Goal: Task Accomplishment & Management: Complete application form

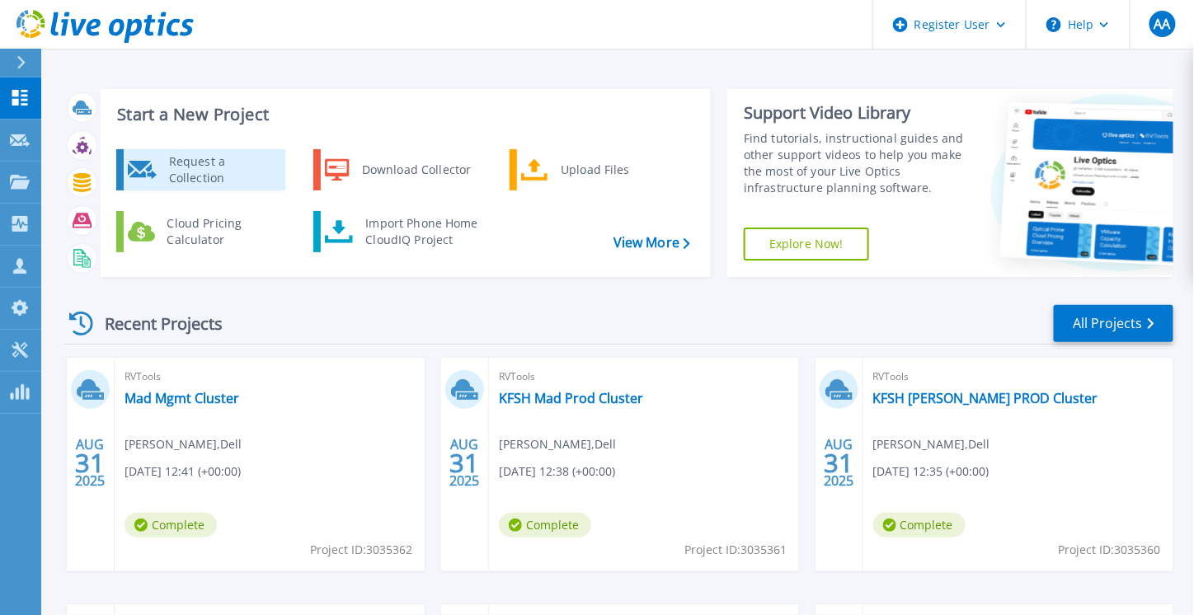
click at [199, 176] on div "Request a Collection" at bounding box center [221, 169] width 120 height 33
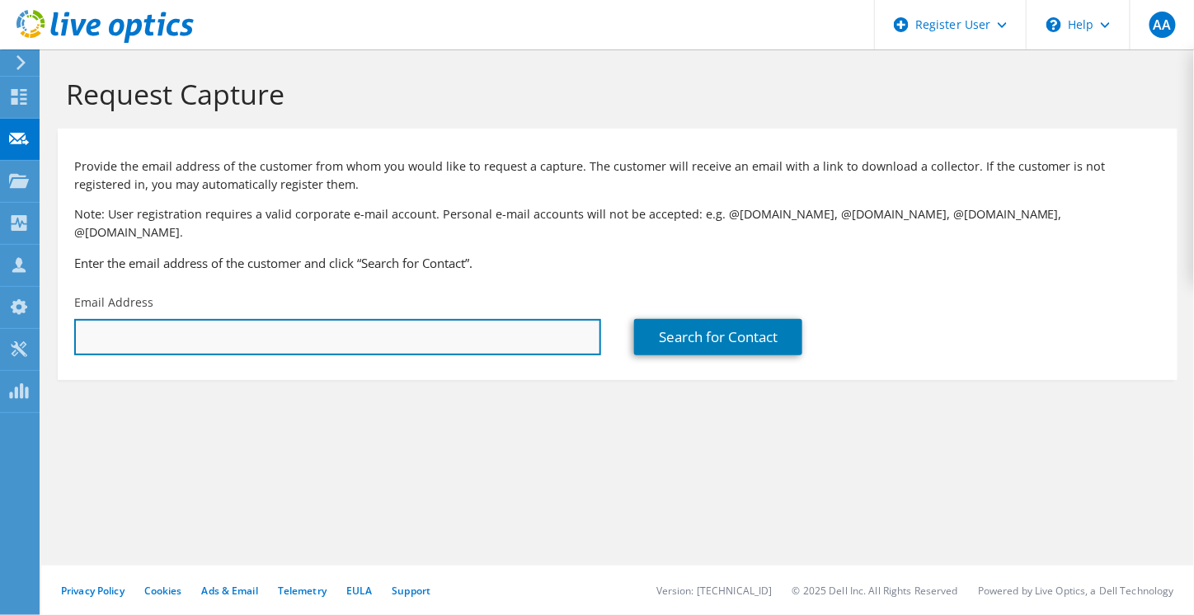
click at [292, 326] on input "text" at bounding box center [337, 337] width 527 height 36
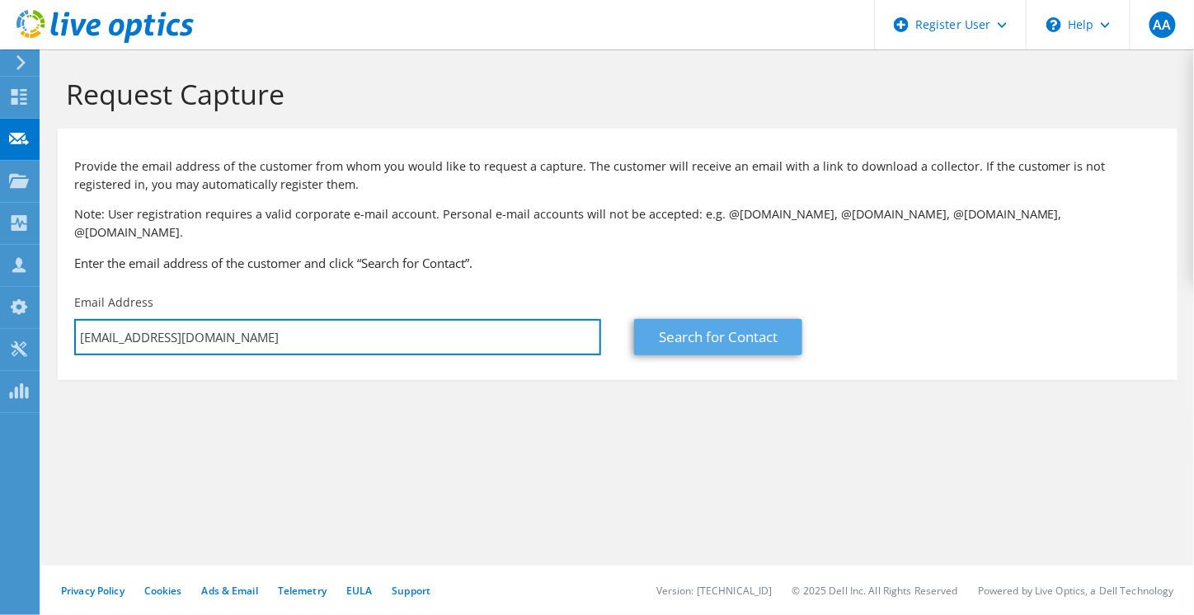
type input "[EMAIL_ADDRESS][DOMAIN_NAME]"
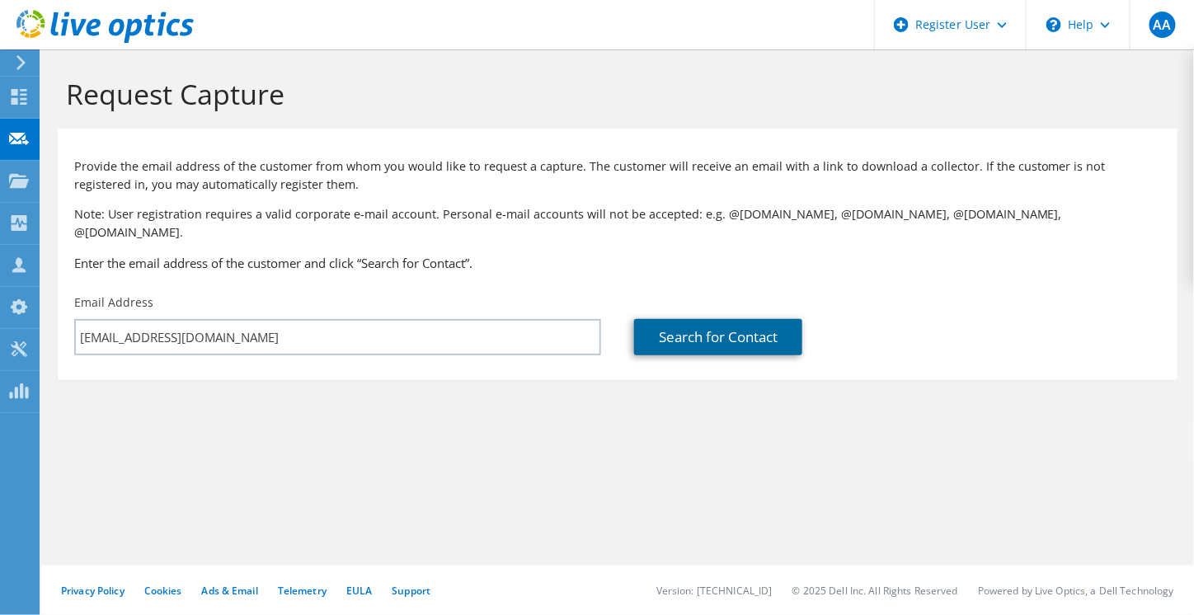
click at [697, 334] on link "Search for Contact" at bounding box center [718, 337] width 168 height 36
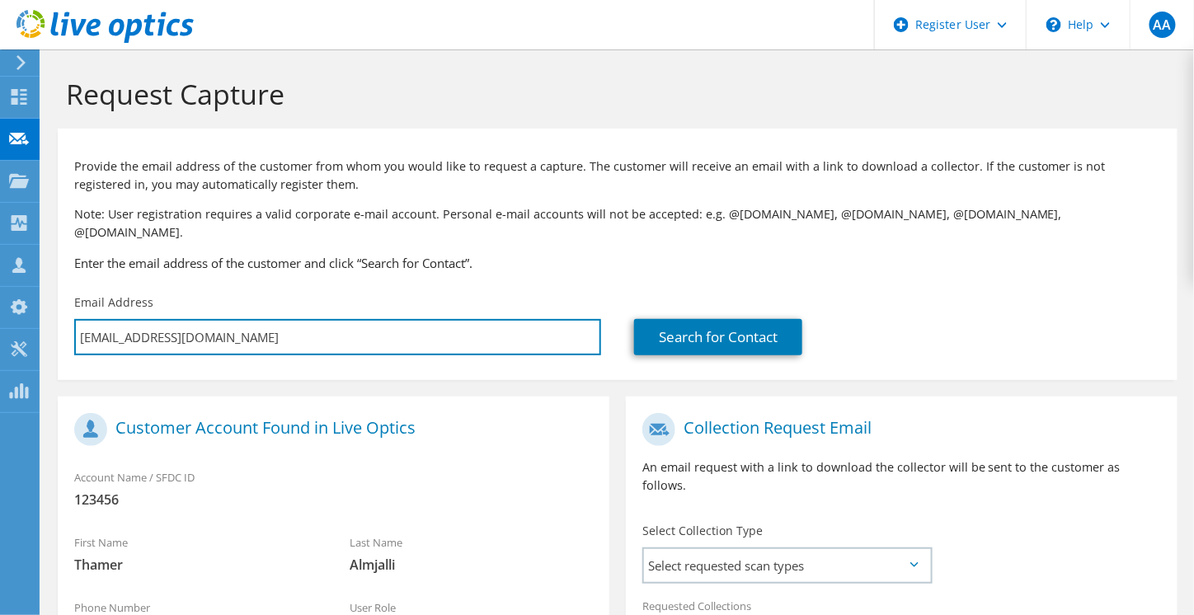
drag, startPoint x: 225, startPoint y: 321, endPoint x: 66, endPoint y: 323, distance: 159.2
click at [66, 323] on div "Email Address [EMAIL_ADDRESS][DOMAIN_NAME]" at bounding box center [338, 325] width 560 height 78
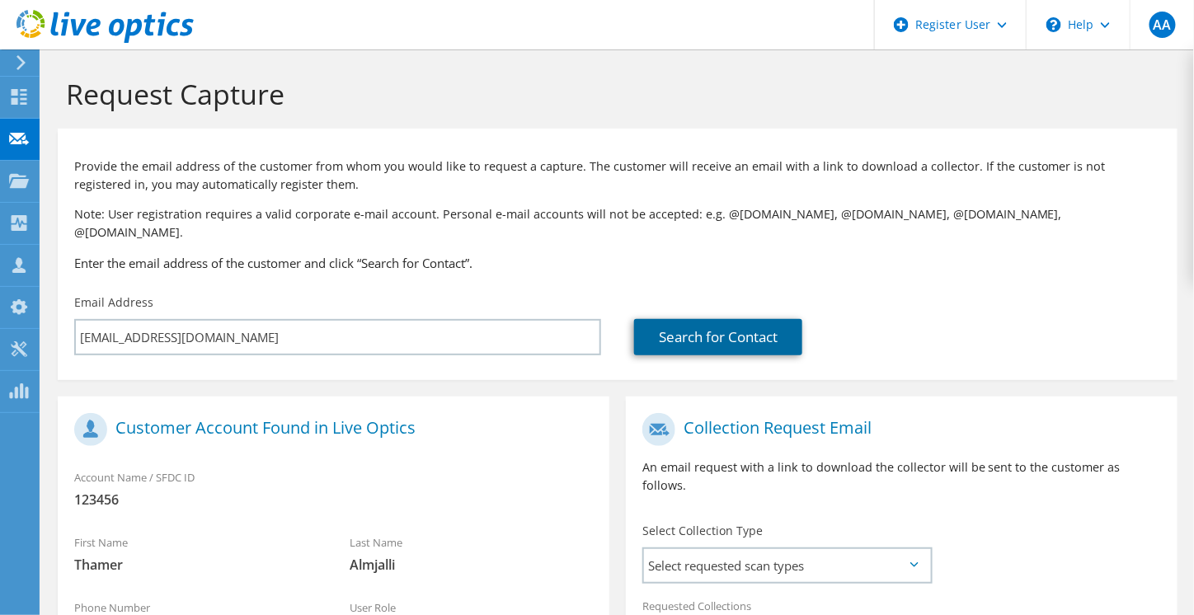
click at [756, 329] on link "Search for Contact" at bounding box center [718, 337] width 168 height 36
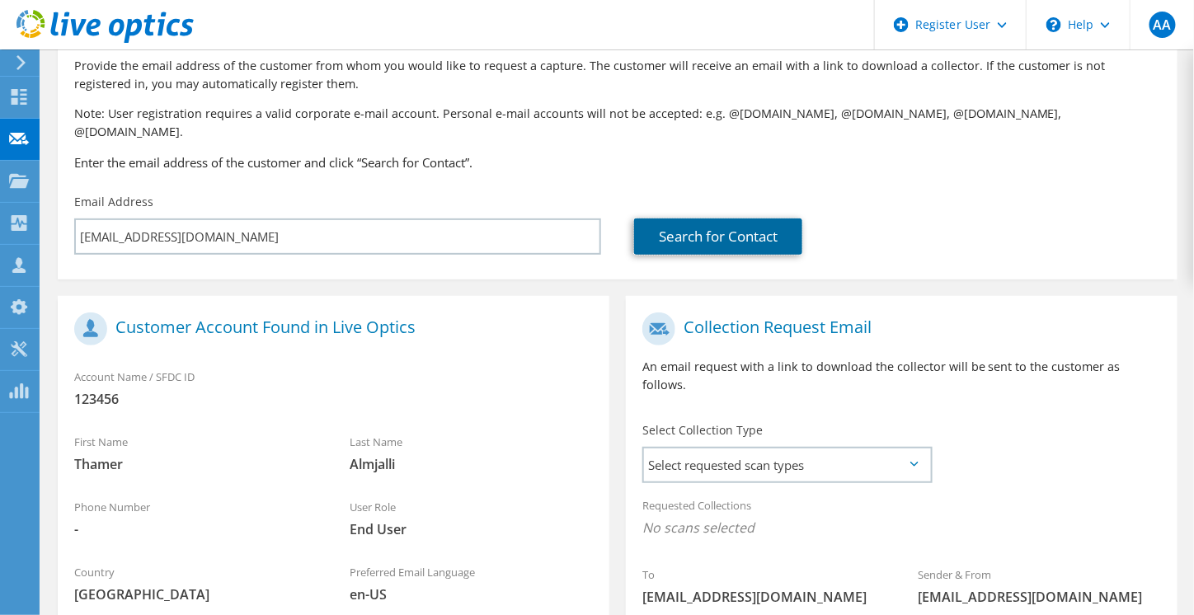
scroll to position [165, 0]
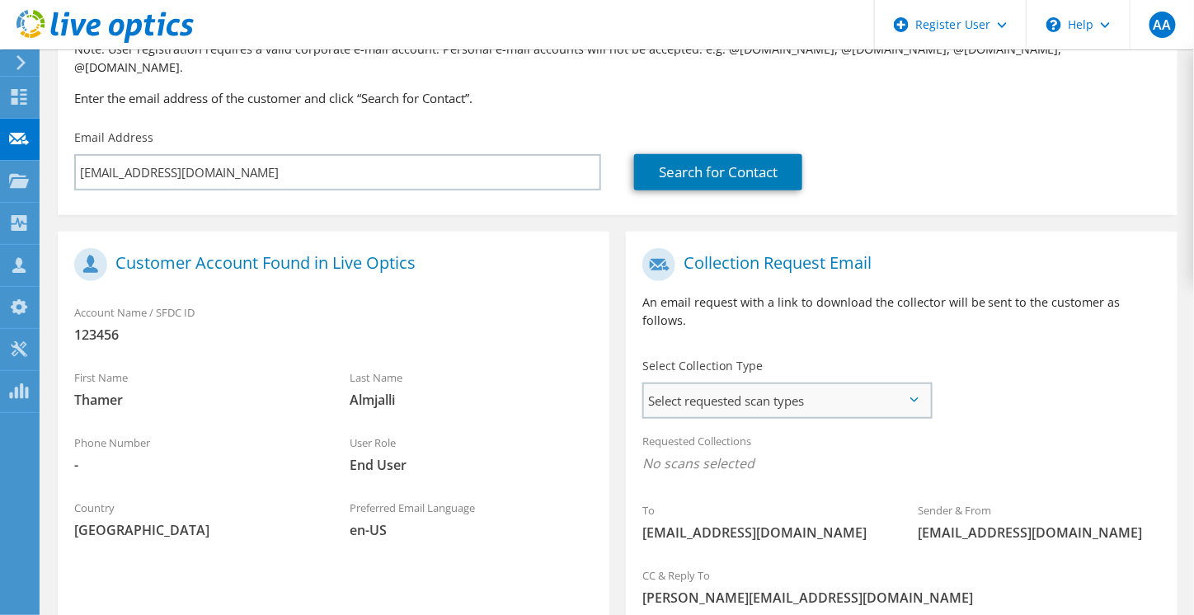
click at [717, 384] on span "Select requested scan types" at bounding box center [787, 400] width 286 height 33
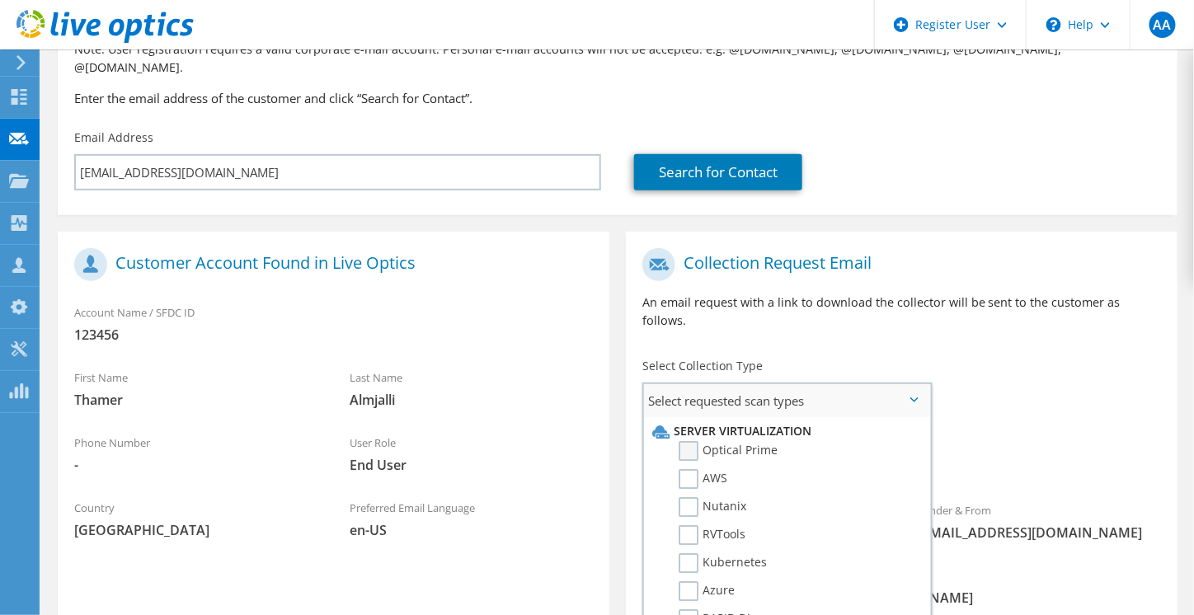
click at [694, 441] on label "Optical Prime" at bounding box center [728, 451] width 99 height 20
click at [0, 0] on input "Optical Prime" at bounding box center [0, 0] width 0 height 0
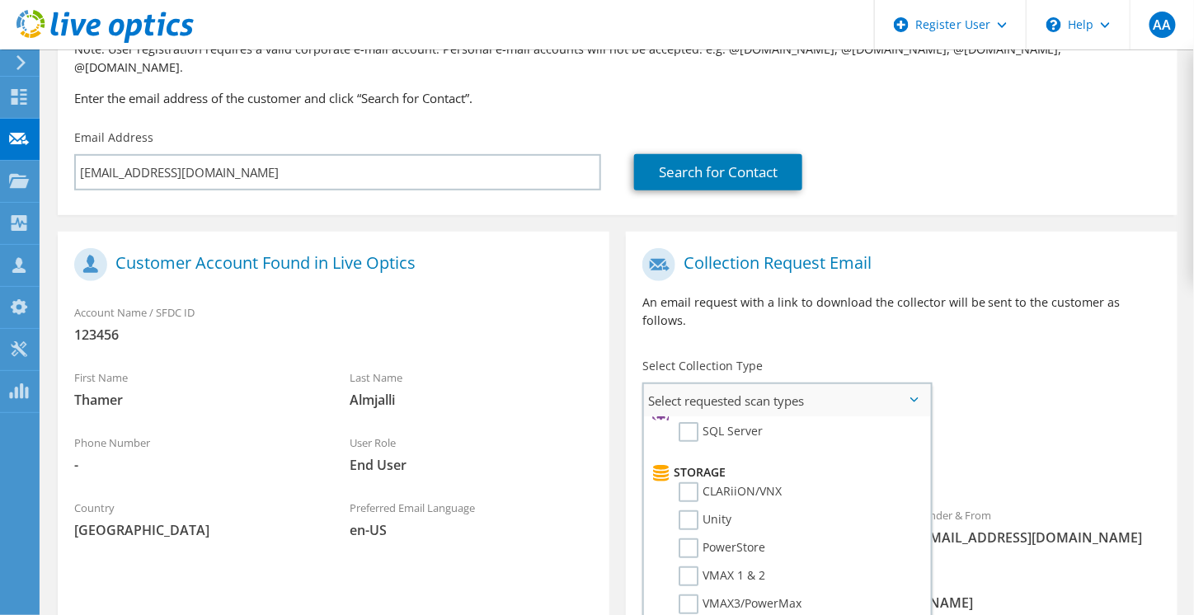
scroll to position [330, 0]
click at [695, 428] on label "Unity" at bounding box center [705, 438] width 53 height 20
click at [0, 0] on input "Unity" at bounding box center [0, 0] width 0 height 0
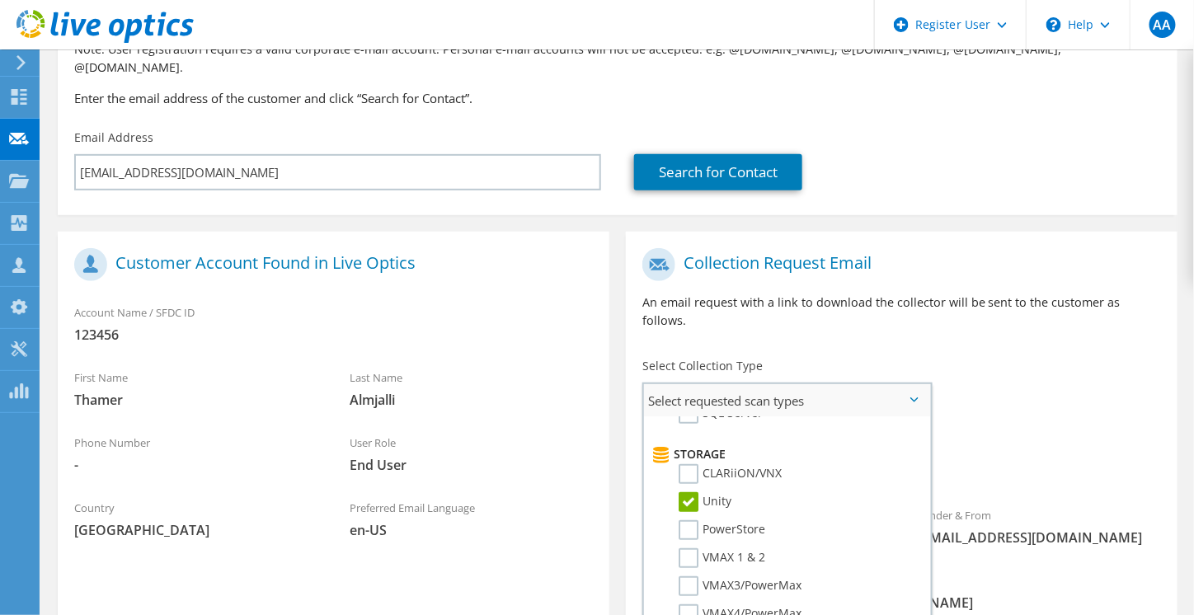
scroll to position [247, 0]
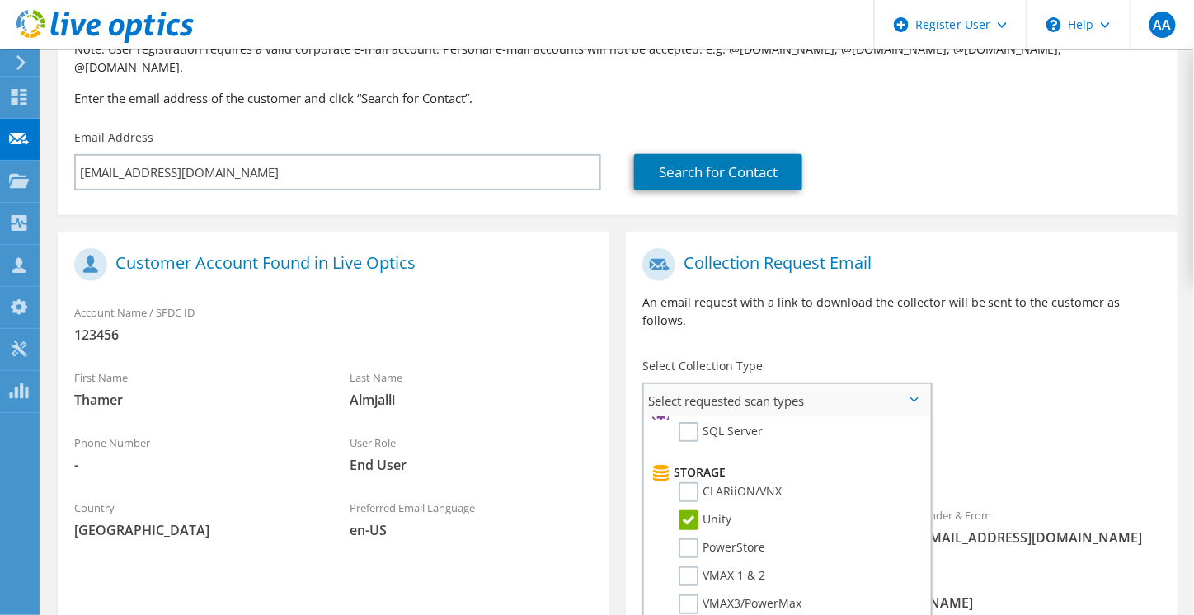
click at [693, 511] on label "Unity" at bounding box center [705, 521] width 53 height 20
click at [0, 0] on input "Unity" at bounding box center [0, 0] width 0 height 0
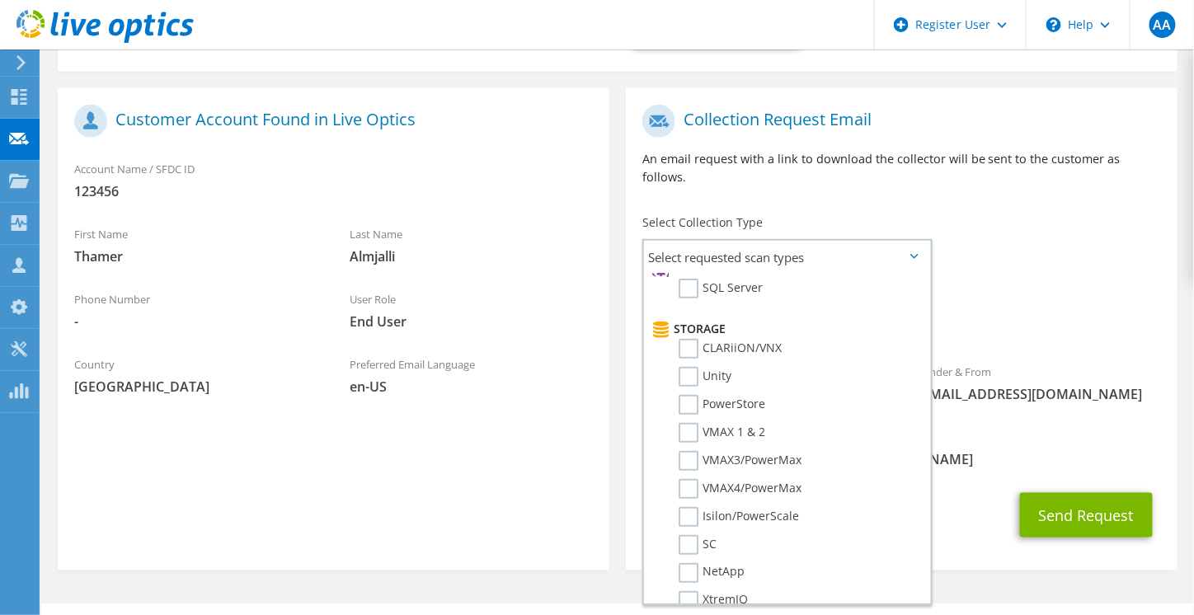
scroll to position [310, 0]
click at [1053, 492] on button "Send Request" at bounding box center [1086, 514] width 133 height 45
